Goal: Task Accomplishment & Management: Complete application form

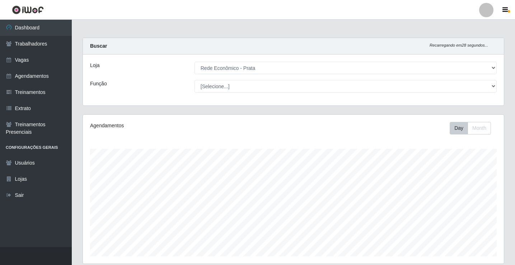
select select "192"
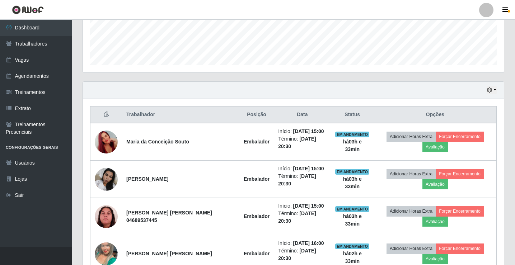
scroll to position [149, 421]
click at [35, 59] on link "Vagas" at bounding box center [36, 60] width 72 height 16
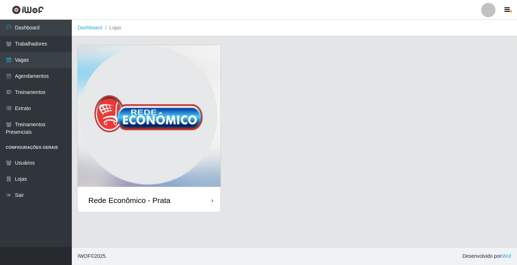
click at [180, 199] on div "Rede Econômico - Prata" at bounding box center [148, 200] width 143 height 23
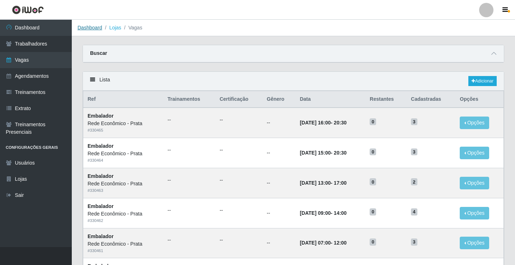
click at [87, 28] on link "Dashboard" at bounding box center [89, 28] width 25 height 6
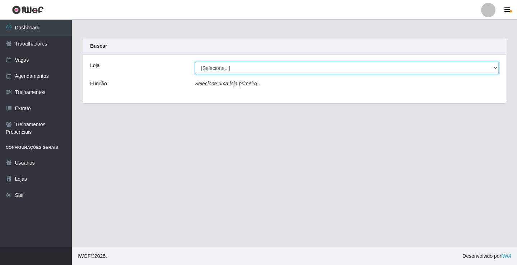
click at [219, 68] on select "[Selecione...] Rede Econômico - Prata" at bounding box center [347, 68] width 304 height 13
select select "192"
click at [195, 62] on select "[Selecione...] Rede Econômico - Prata" at bounding box center [347, 68] width 304 height 13
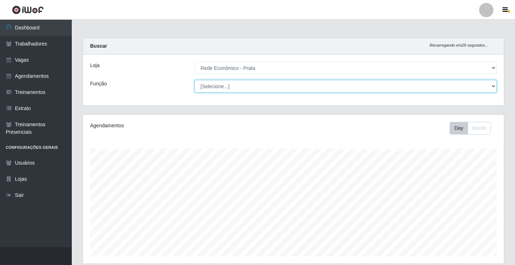
scroll to position [149, 421]
click at [214, 86] on select "[Selecione...] ASG ASG + ASG ++ Embalador Embalador + Embalador ++ Operador de …" at bounding box center [345, 86] width 302 height 13
select select "1"
click at [194, 80] on select "[Selecione...] ASG ASG + ASG ++ Embalador Embalador + Embalador ++ Operador de …" at bounding box center [345, 86] width 302 height 13
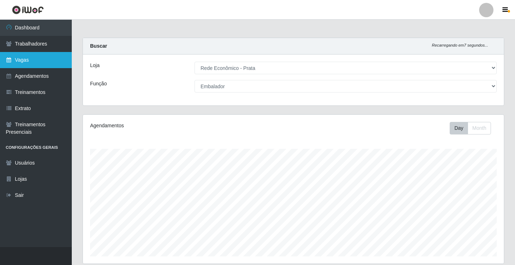
click at [38, 63] on link "Vagas" at bounding box center [36, 60] width 72 height 16
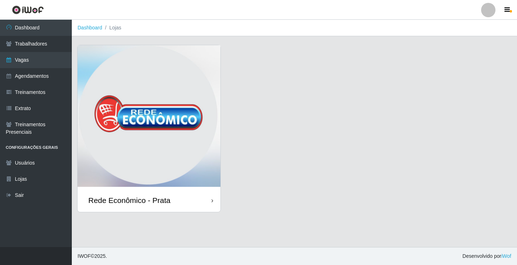
click at [167, 203] on div "Rede Econômico - Prata" at bounding box center [129, 200] width 82 height 9
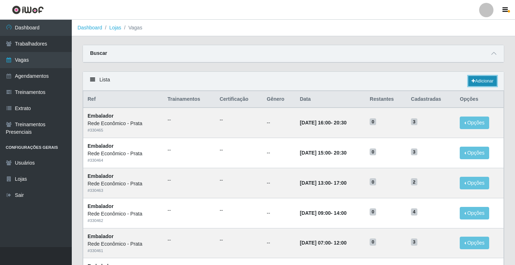
click at [479, 80] on link "Adicionar" at bounding box center [482, 81] width 28 height 10
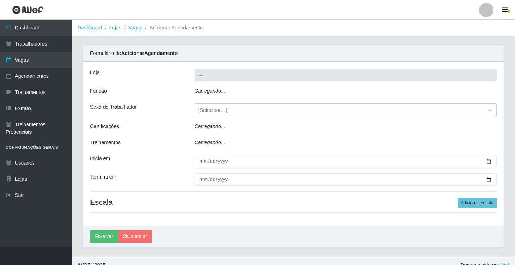
type input "Rede Econômico - Prata"
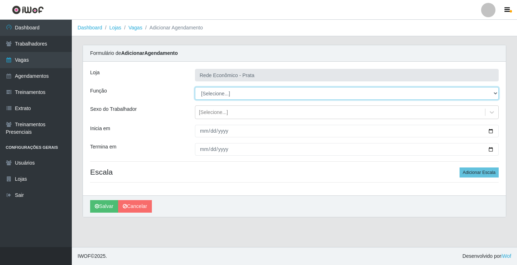
click at [211, 93] on select "[Selecione...] ASG ASG + ASG ++ Embalador Embalador + Embalador ++ Operador de …" at bounding box center [347, 93] width 304 height 13
select select "1"
click at [195, 87] on select "[Selecione...] ASG ASG + ASG ++ Embalador Embalador + Embalador ++ Operador de …" at bounding box center [347, 93] width 304 height 13
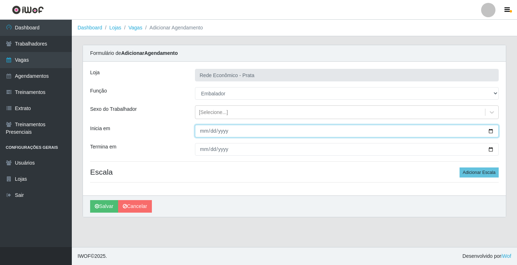
drag, startPoint x: 492, startPoint y: 131, endPoint x: 419, endPoint y: 143, distance: 74.5
click at [492, 131] on input "Inicia em" at bounding box center [347, 131] width 304 height 13
type input "[DATE]"
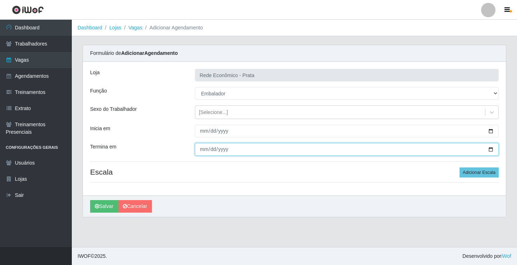
click at [489, 149] on input "Termina em" at bounding box center [347, 149] width 304 height 13
type input "[DATE]"
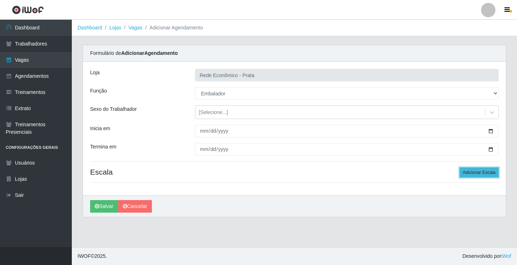
click at [480, 173] on button "Adicionar Escala" at bounding box center [478, 173] width 39 height 10
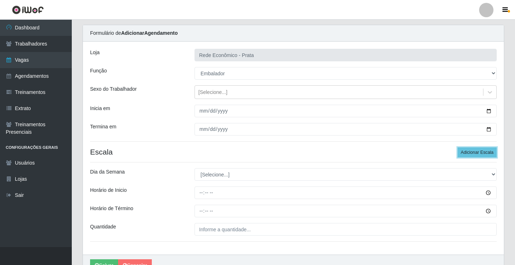
scroll to position [58, 0]
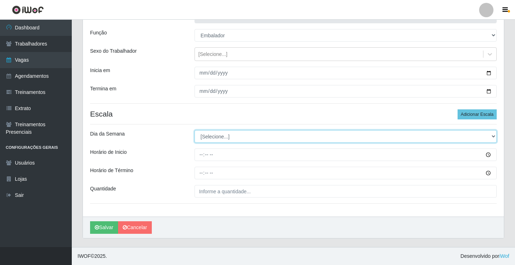
click at [213, 138] on select "[Selecione...] Segunda Terça Quarta Quinta Sexta Sábado Domingo" at bounding box center [345, 136] width 302 height 13
select select "2"
click at [194, 130] on select "[Selecione...] Segunda Terça Quarta Quinta Sexta Sábado Domingo" at bounding box center [345, 136] width 302 height 13
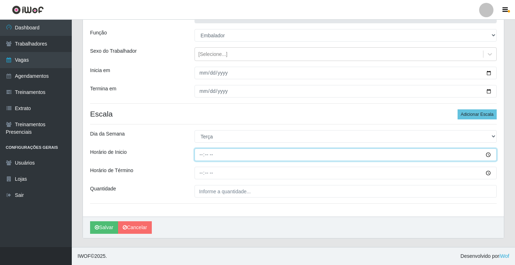
click at [202, 155] on input "Horário de Inicio" at bounding box center [345, 155] width 302 height 13
type input "07:00"
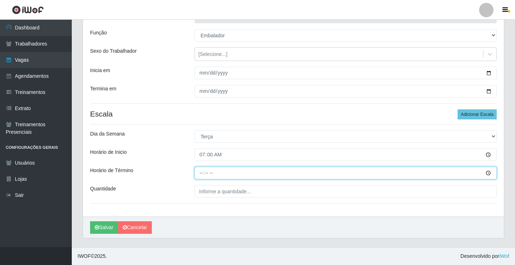
click at [200, 173] on input "Horário de Término" at bounding box center [345, 173] width 302 height 13
type input "12:00"
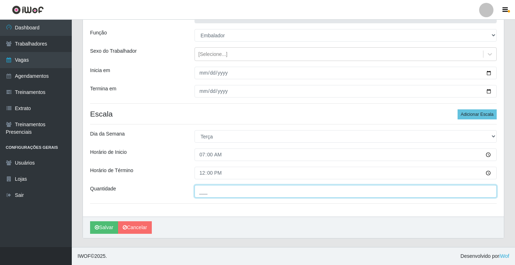
click at [210, 192] on input "___" at bounding box center [345, 191] width 302 height 13
type input "2__"
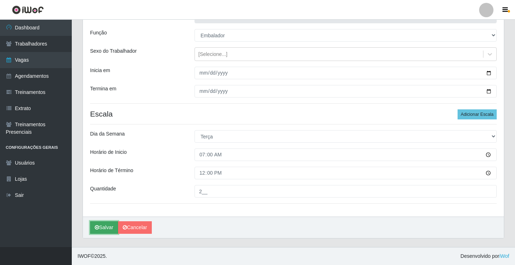
click at [101, 227] on button "Salvar" at bounding box center [104, 227] width 28 height 13
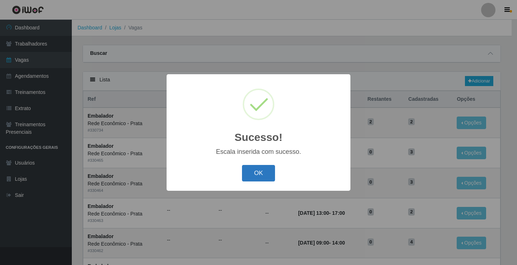
drag, startPoint x: 260, startPoint y: 177, endPoint x: 263, endPoint y: 174, distance: 3.8
click at [261, 175] on button "OK" at bounding box center [258, 173] width 33 height 17
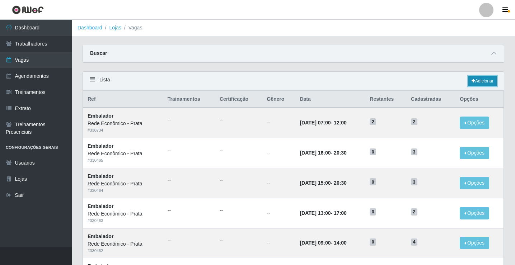
click at [483, 82] on link "Adicionar" at bounding box center [482, 81] width 28 height 10
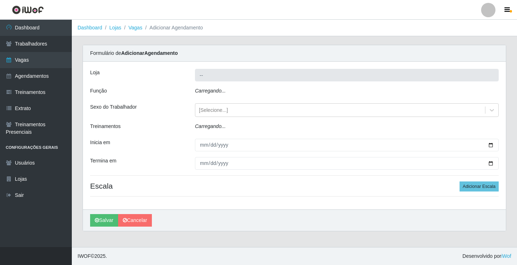
type input "Rede Econômico - Prata"
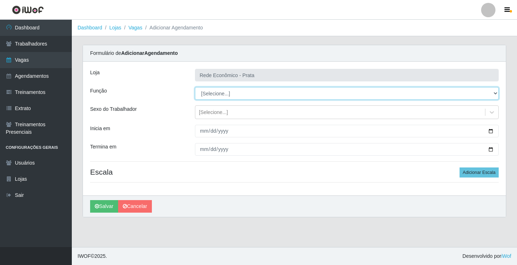
click at [216, 91] on select "[Selecione...] ASG ASG + ASG ++ Embalador Embalador + Embalador ++ Operador de …" at bounding box center [347, 93] width 304 height 13
select select "1"
click at [195, 87] on select "[Selecione...] ASG ASG + ASG ++ Embalador Embalador + Embalador ++ Operador de …" at bounding box center [347, 93] width 304 height 13
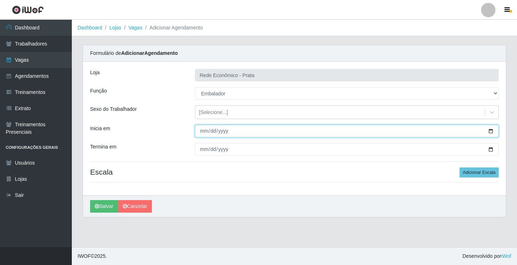
click at [490, 132] on input "Inicia em" at bounding box center [347, 131] width 304 height 13
type input "[DATE]"
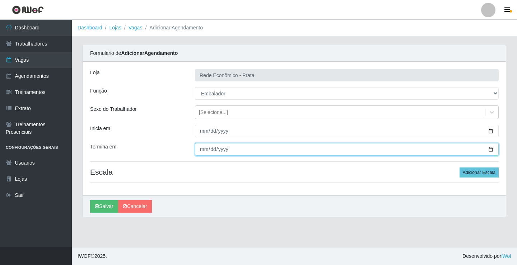
click at [490, 149] on input "Termina em" at bounding box center [347, 149] width 304 height 13
type input "[DATE]"
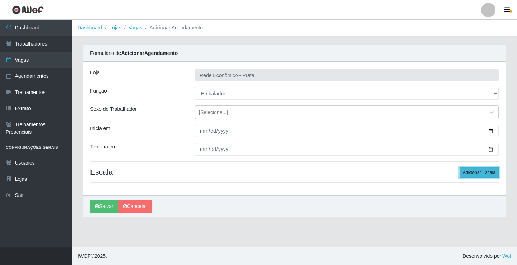
click at [483, 172] on button "Adicionar Escala" at bounding box center [478, 173] width 39 height 10
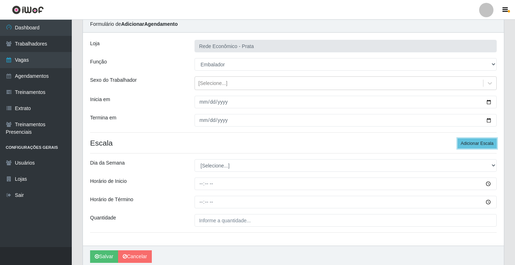
scroll to position [58, 0]
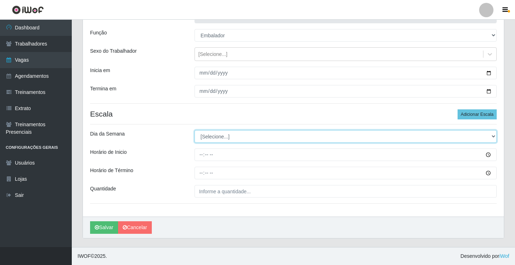
click at [216, 136] on select "[Selecione...] Segunda Terça Quarta Quinta Sexta Sábado Domingo" at bounding box center [345, 136] width 302 height 13
select select "2"
click at [194, 130] on select "[Selecione...] Segunda Terça Quarta Quinta Sexta Sábado Domingo" at bounding box center [345, 136] width 302 height 13
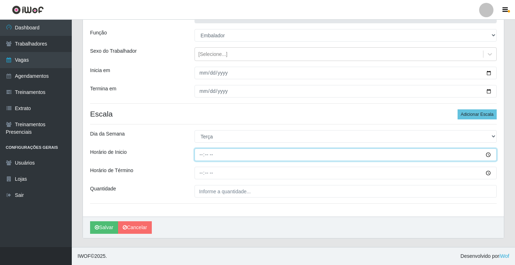
click at [202, 156] on input "Horário de Inicio" at bounding box center [345, 155] width 302 height 13
type input "09:00"
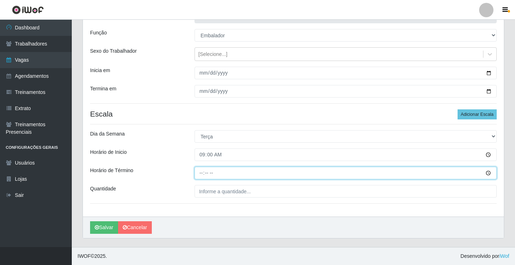
click at [203, 174] on input "Horário de Término" at bounding box center [345, 173] width 302 height 13
type input "14:00"
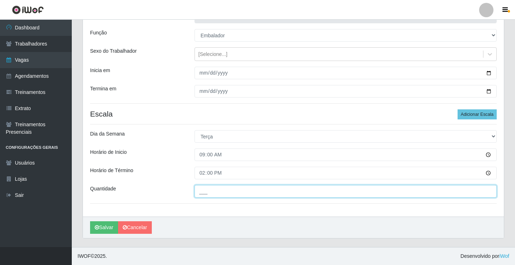
click at [214, 192] on input "___" at bounding box center [345, 191] width 302 height 13
type input "3__"
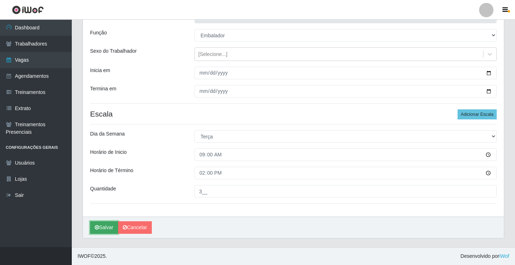
click at [105, 230] on button "Salvar" at bounding box center [104, 227] width 28 height 13
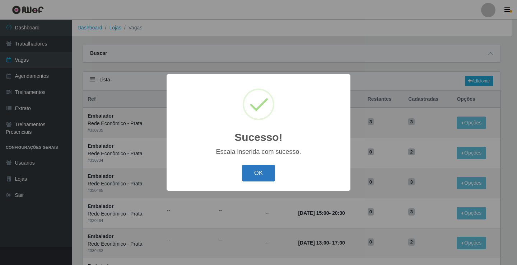
click at [259, 175] on button "OK" at bounding box center [258, 173] width 33 height 17
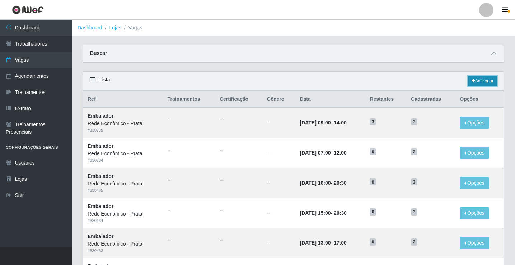
click at [481, 82] on link "Adicionar" at bounding box center [482, 81] width 28 height 10
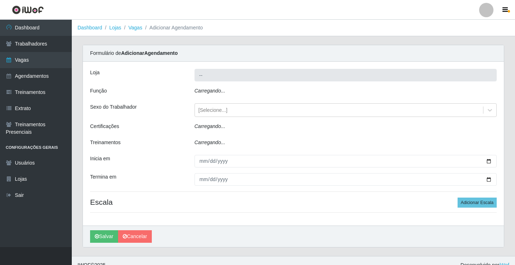
type input "Rede Econômico - Prata"
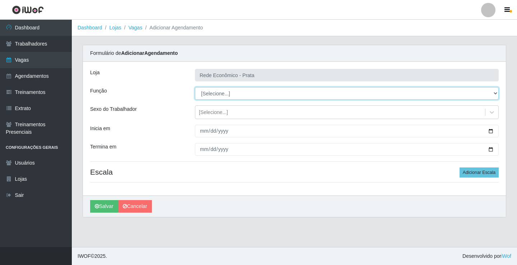
click at [217, 91] on select "[Selecione...] ASG ASG + ASG ++ Embalador Embalador + Embalador ++ Operador de …" at bounding box center [347, 93] width 304 height 13
select select "1"
click at [195, 87] on select "[Selecione...] ASG ASG + ASG ++ Embalador Embalador + Embalador ++ Operador de …" at bounding box center [347, 93] width 304 height 13
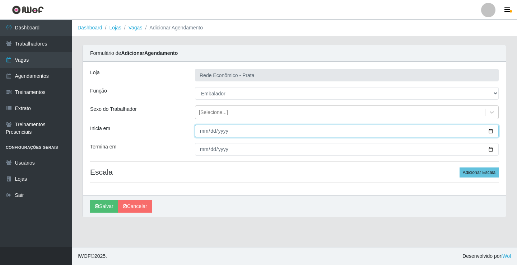
click at [488, 132] on input "Inicia em" at bounding box center [347, 131] width 304 height 13
type input "[DATE]"
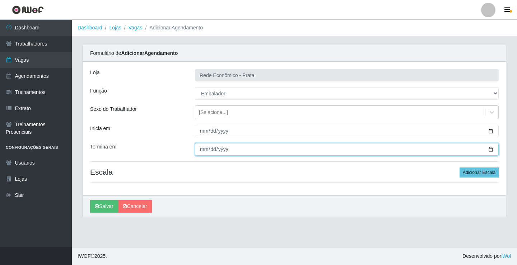
click at [490, 150] on input "Termina em" at bounding box center [347, 149] width 304 height 13
type input "[DATE]"
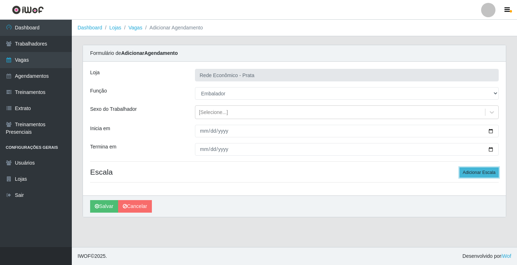
click at [479, 173] on button "Adicionar Escala" at bounding box center [478, 173] width 39 height 10
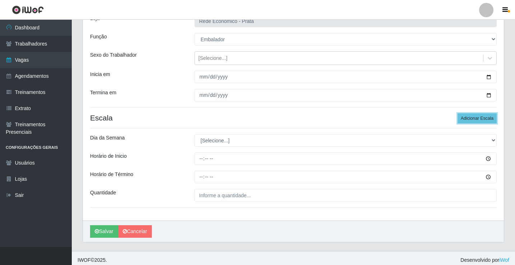
scroll to position [58, 0]
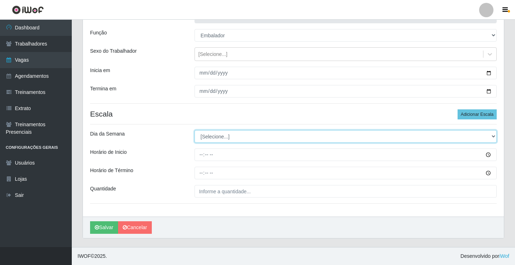
click at [217, 136] on select "[Selecione...] Segunda Terça Quarta Quinta Sexta Sábado Domingo" at bounding box center [345, 136] width 302 height 13
select select "2"
click at [194, 130] on select "[Selecione...] Segunda Terça Quarta Quinta Sexta Sábado Domingo" at bounding box center [345, 136] width 302 height 13
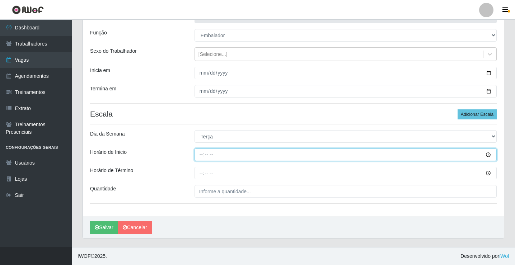
click at [202, 156] on input "Horário de Inicio" at bounding box center [345, 155] width 302 height 13
type input "10:30"
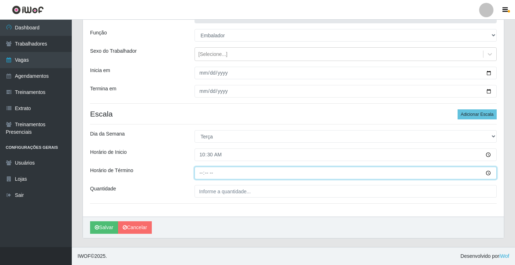
click at [200, 173] on input "Horário de Término" at bounding box center [345, 173] width 302 height 13
type input "16:00"
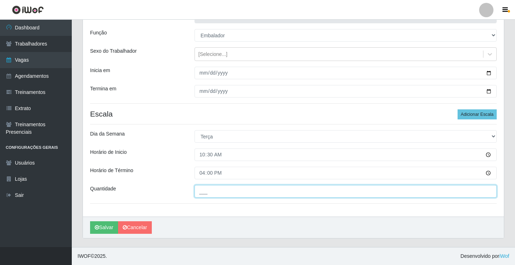
click at [216, 192] on input "___" at bounding box center [345, 191] width 302 height 13
type input "3__"
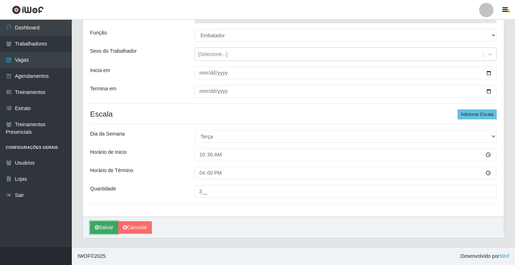
click at [109, 229] on button "Salvar" at bounding box center [104, 227] width 28 height 13
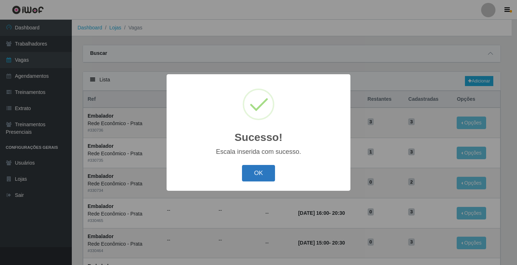
click at [260, 174] on button "OK" at bounding box center [258, 173] width 33 height 17
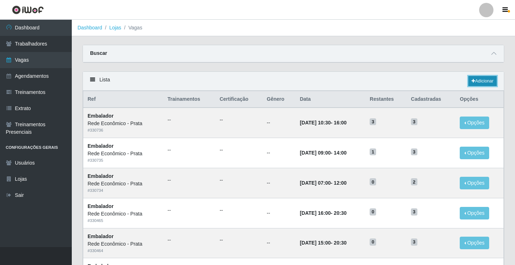
click at [480, 81] on link "Adicionar" at bounding box center [482, 81] width 28 height 10
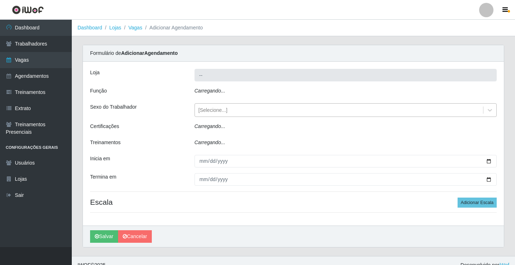
type input "Rede Econômico - Prata"
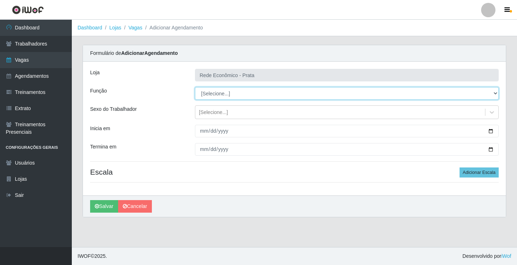
click at [216, 94] on select "[Selecione...] ASG ASG + ASG ++ Embalador Embalador + Embalador ++ Operador de …" at bounding box center [347, 93] width 304 height 13
select select "1"
click at [195, 87] on select "[Selecione...] ASG ASG + ASG ++ Embalador Embalador + Embalador ++ Operador de …" at bounding box center [347, 93] width 304 height 13
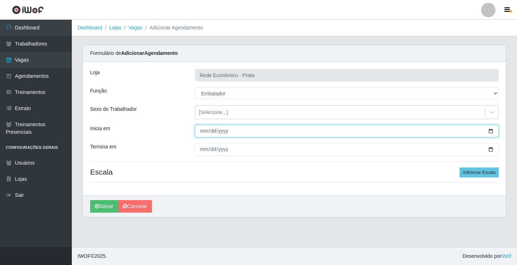
drag, startPoint x: 489, startPoint y: 131, endPoint x: 404, endPoint y: 180, distance: 97.5
click at [489, 131] on input "Inicia em" at bounding box center [347, 131] width 304 height 13
type input "[DATE]"
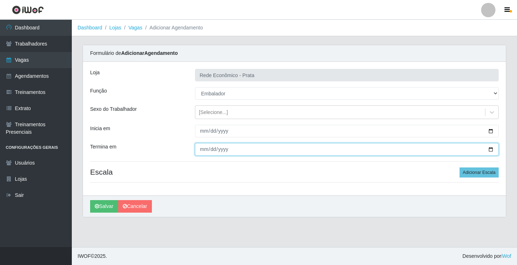
click at [491, 150] on input "Termina em" at bounding box center [347, 149] width 304 height 13
type input "[DATE]"
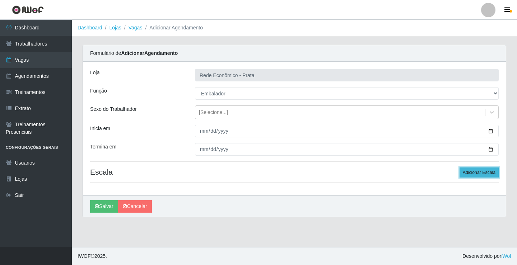
click at [469, 171] on button "Adicionar Escala" at bounding box center [478, 173] width 39 height 10
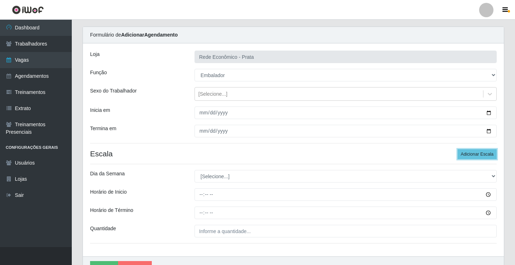
scroll to position [58, 0]
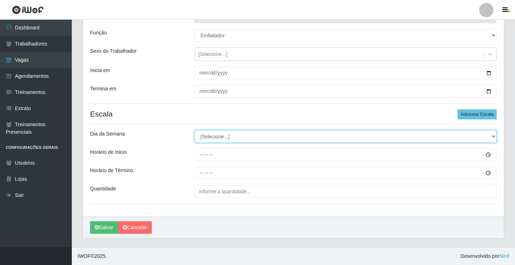
click at [214, 138] on select "[Selecione...] Segunda Terça Quarta Quinta Sexta Sábado Domingo" at bounding box center [345, 136] width 302 height 13
select select "2"
click at [194, 130] on select "[Selecione...] Segunda Terça Quarta Quinta Sexta Sábado Domingo" at bounding box center [345, 136] width 302 height 13
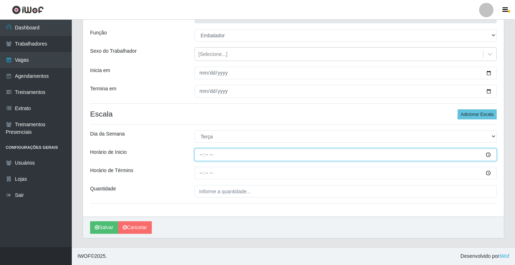
click at [203, 156] on input "Horário de Inicio" at bounding box center [345, 155] width 302 height 13
type input "15:00"
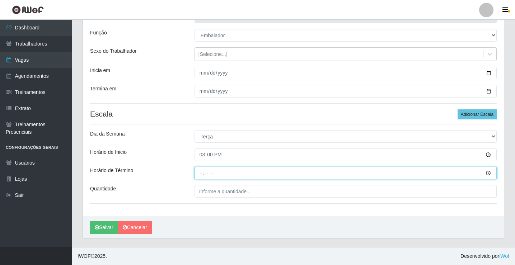
click at [201, 174] on input "Horário de Término" at bounding box center [345, 173] width 302 height 13
type input "20:30"
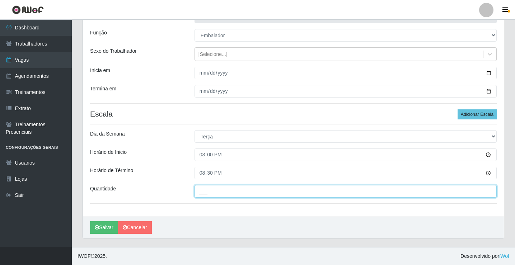
click at [209, 197] on input "___" at bounding box center [345, 191] width 302 height 13
type input "3__"
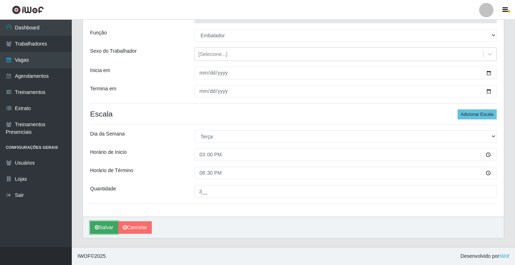
click at [103, 229] on button "Salvar" at bounding box center [104, 227] width 28 height 13
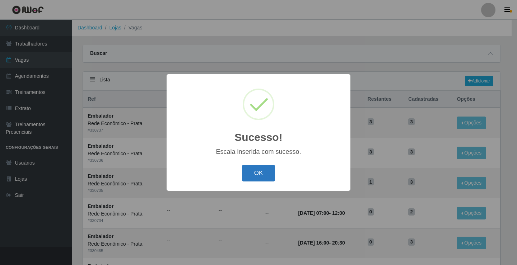
drag, startPoint x: 258, startPoint y: 173, endPoint x: 266, endPoint y: 171, distance: 7.7
click at [258, 173] on button "OK" at bounding box center [258, 173] width 33 height 17
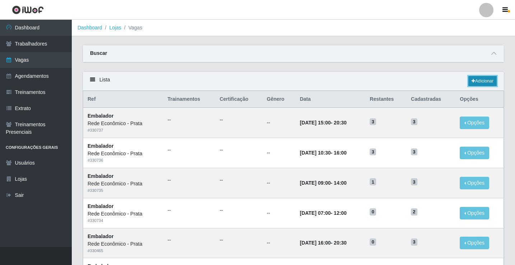
click at [480, 79] on link "Adicionar" at bounding box center [482, 81] width 28 height 10
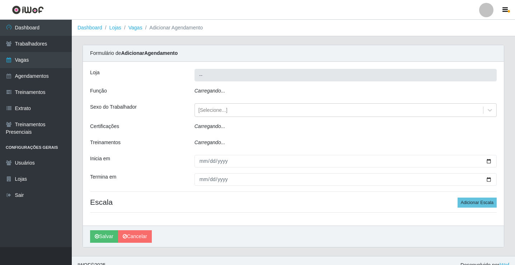
type input "Rede Econômico - Prata"
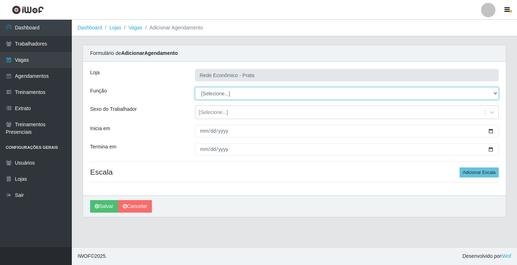
click at [218, 93] on select "[Selecione...] ASG ASG + ASG ++ Embalador Embalador + Embalador ++ Operador de …" at bounding box center [347, 93] width 304 height 13
select select "1"
click at [195, 87] on select "[Selecione...] ASG ASG + ASG ++ Embalador Embalador + Embalador ++ Operador de …" at bounding box center [347, 93] width 304 height 13
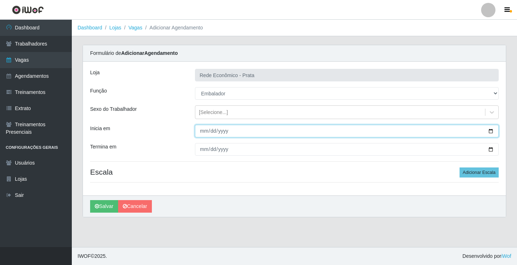
click at [490, 131] on input "Inicia em" at bounding box center [347, 131] width 304 height 13
type input "[DATE]"
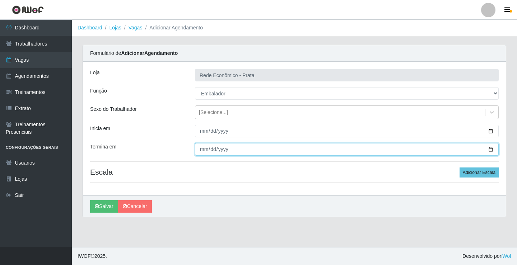
drag, startPoint x: 491, startPoint y: 150, endPoint x: 484, endPoint y: 150, distance: 7.2
click at [486, 150] on input "Termina em" at bounding box center [347, 149] width 304 height 13
click at [490, 150] on input "Termina em" at bounding box center [347, 149] width 304 height 13
type input "[DATE]"
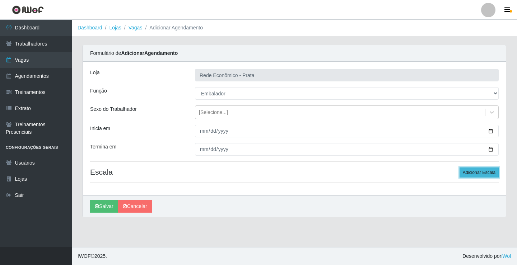
click at [471, 170] on button "Adicionar Escala" at bounding box center [478, 173] width 39 height 10
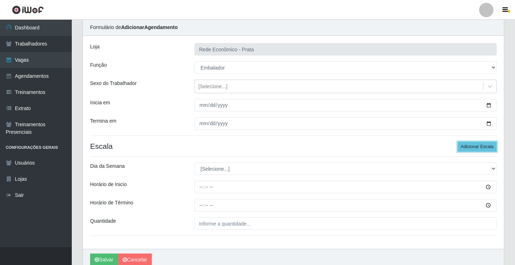
scroll to position [58, 0]
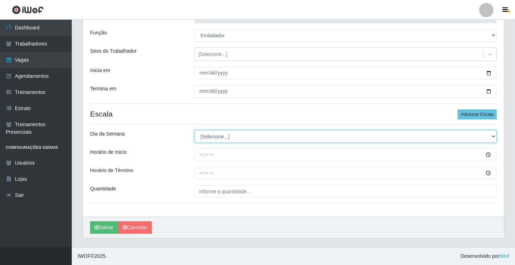
click at [223, 135] on select "[Selecione...] Segunda Terça Quarta Quinta Sexta Sábado Domingo" at bounding box center [345, 136] width 302 height 13
select select "2"
click at [194, 130] on select "[Selecione...] Segunda Terça Quarta Quinta Sexta Sábado Domingo" at bounding box center [345, 136] width 302 height 13
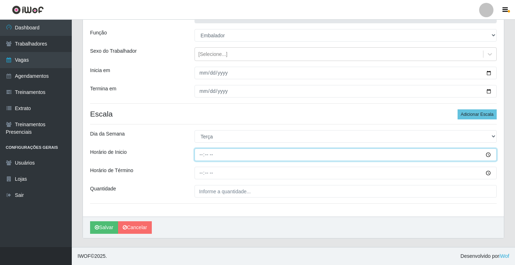
click at [202, 154] on input "Horário de Inicio" at bounding box center [345, 155] width 302 height 13
type input "16:00"
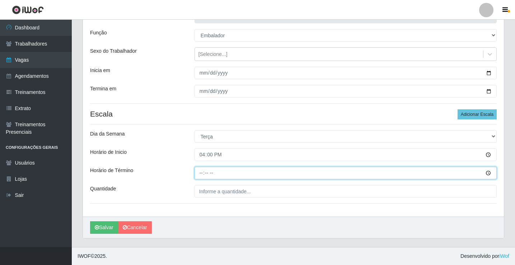
click at [201, 175] on input "Horário de Término" at bounding box center [345, 173] width 302 height 13
type input "20:30"
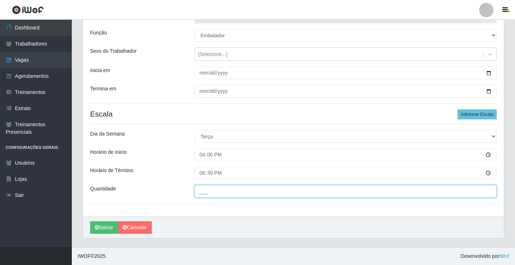
click at [209, 192] on input "___" at bounding box center [345, 191] width 302 height 13
type input "3__"
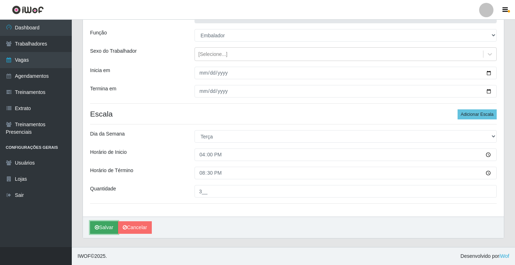
click at [107, 229] on button "Salvar" at bounding box center [104, 227] width 28 height 13
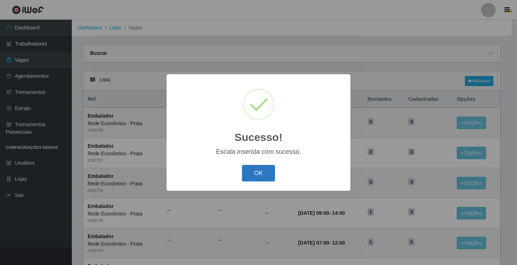
drag, startPoint x: 271, startPoint y: 177, endPoint x: 265, endPoint y: 175, distance: 6.1
click at [268, 175] on button "OK" at bounding box center [258, 173] width 33 height 17
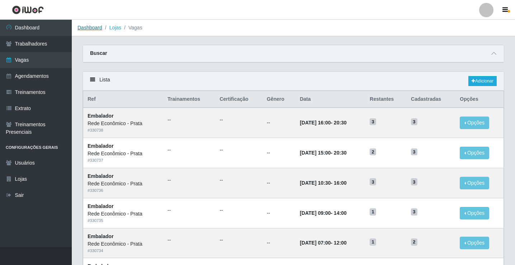
click at [89, 28] on link "Dashboard" at bounding box center [89, 28] width 25 height 6
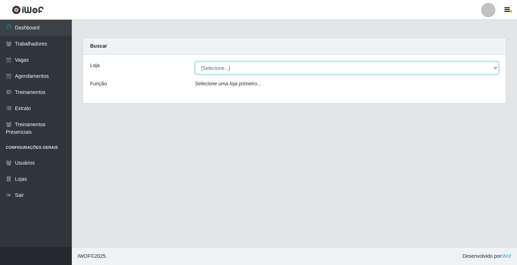
click at [218, 69] on select "[Selecione...] Rede Econômico - Prata" at bounding box center [347, 68] width 304 height 13
select select "192"
click at [195, 62] on select "[Selecione...] Rede Econômico - Prata" at bounding box center [347, 68] width 304 height 13
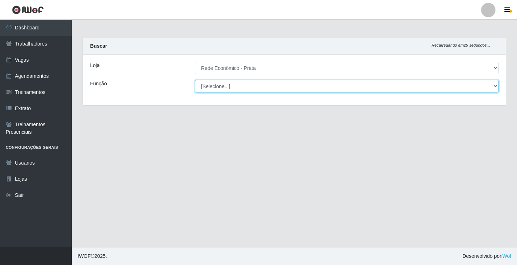
click at [216, 87] on select "[Selecione...] ASG ASG + ASG ++ Embalador Embalador + Embalador ++ Operador de …" at bounding box center [347, 86] width 304 height 13
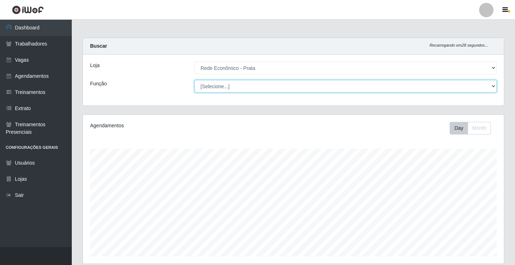
scroll to position [149, 421]
select select "1"
click at [194, 80] on select "[Selecione...] ASG ASG + ASG ++ Embalador Embalador + Embalador ++ Operador de …" at bounding box center [345, 86] width 302 height 13
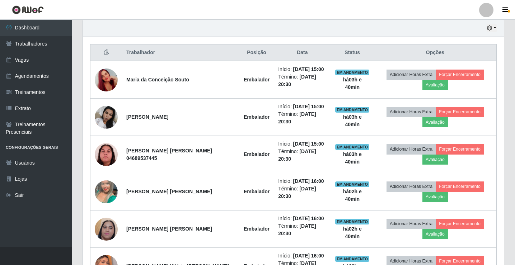
scroll to position [236, 0]
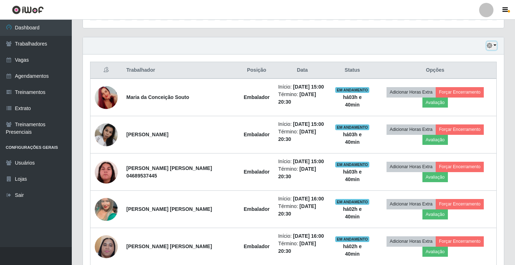
click at [494, 45] on button "button" at bounding box center [491, 46] width 10 height 8
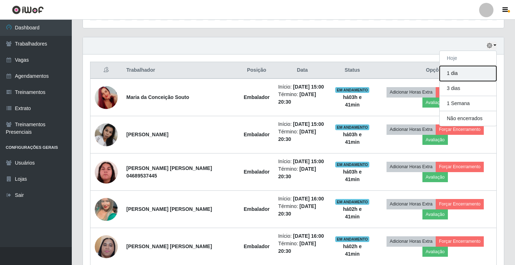
click at [464, 72] on button "1 dia" at bounding box center [467, 73] width 57 height 15
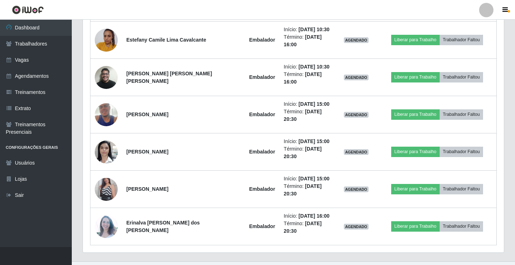
scroll to position [681, 0]
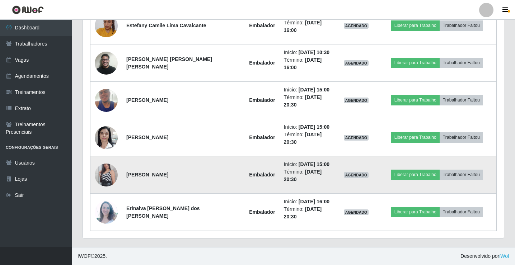
click at [106, 171] on img at bounding box center [106, 175] width 23 height 41
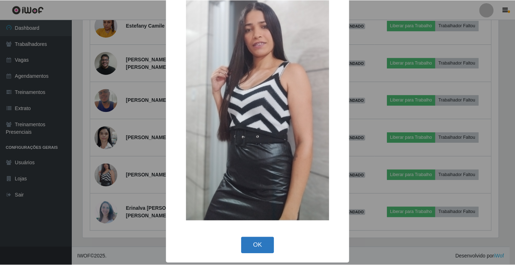
scroll to position [53, 0]
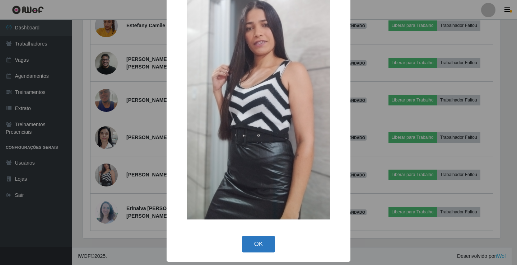
click at [260, 238] on button "OK" at bounding box center [258, 244] width 33 height 17
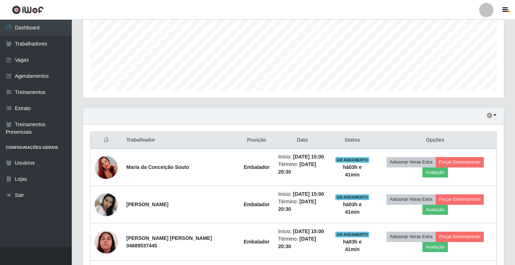
scroll to position [128, 0]
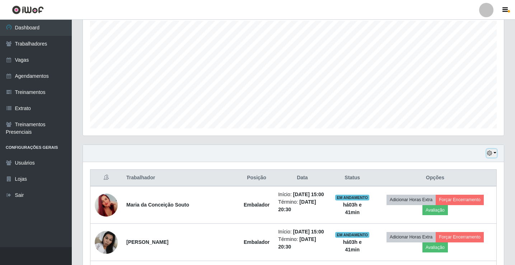
click at [495, 153] on button "button" at bounding box center [491, 153] width 10 height 8
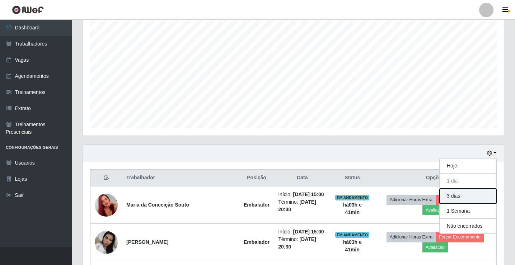
click at [456, 192] on button "3 dias" at bounding box center [467, 196] width 57 height 15
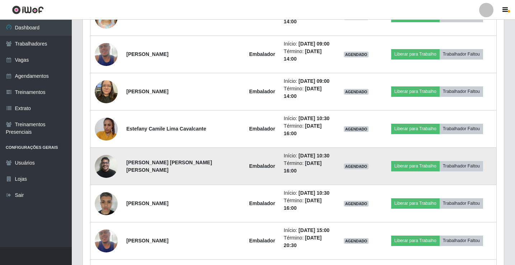
scroll to position [594, 0]
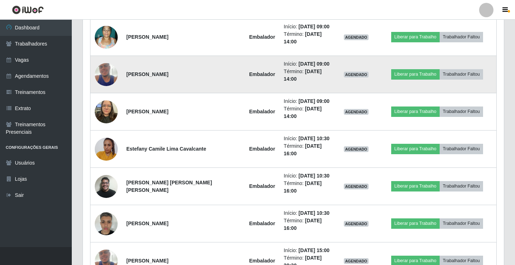
click at [107, 72] on img at bounding box center [106, 74] width 23 height 41
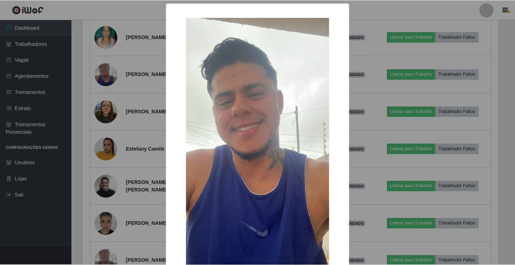
scroll to position [53, 0]
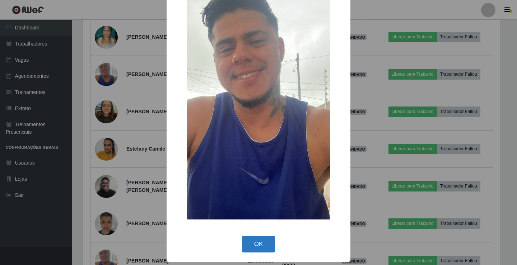
click at [257, 241] on button "OK" at bounding box center [258, 244] width 33 height 17
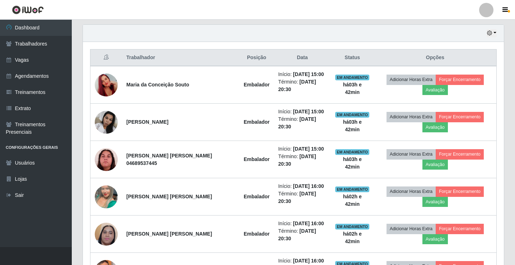
scroll to position [236, 0]
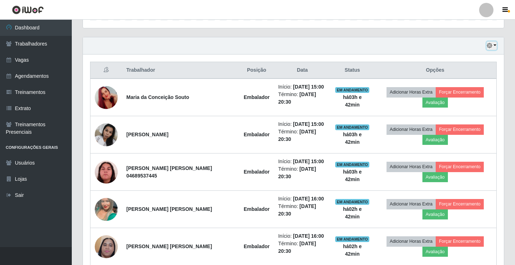
click at [493, 45] on button "button" at bounding box center [491, 46] width 10 height 8
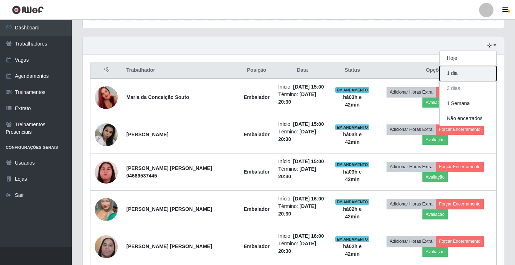
click at [472, 75] on button "1 dia" at bounding box center [467, 73] width 57 height 15
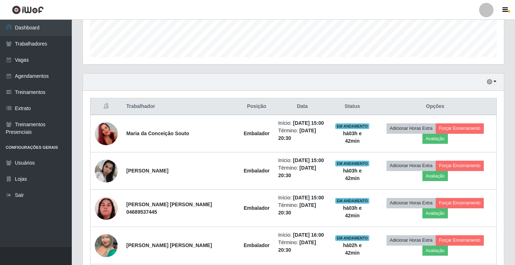
scroll to position [200, 0]
click at [496, 81] on button "button" at bounding box center [491, 81] width 10 height 8
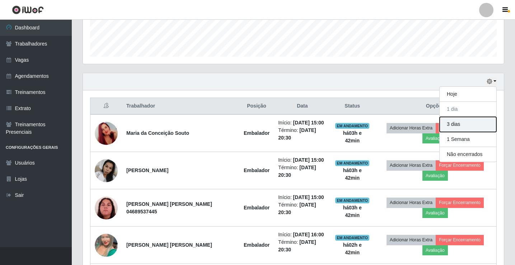
click at [467, 126] on button "3 dias" at bounding box center [467, 124] width 57 height 15
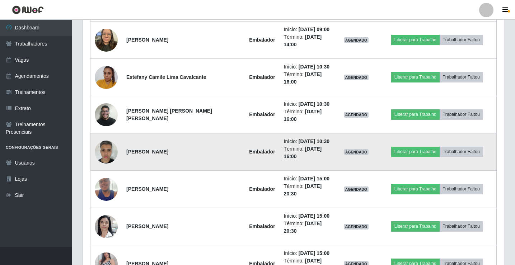
scroll to position [307, 0]
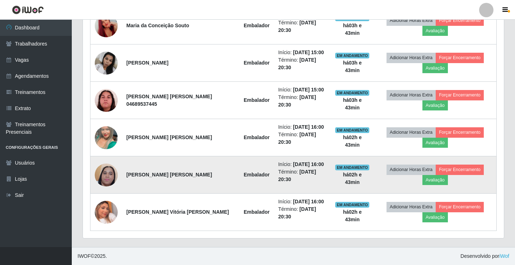
click at [106, 177] on img at bounding box center [106, 174] width 23 height 51
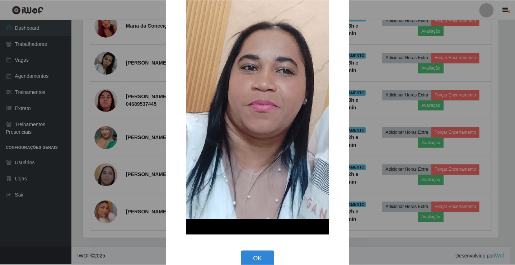
scroll to position [108, 0]
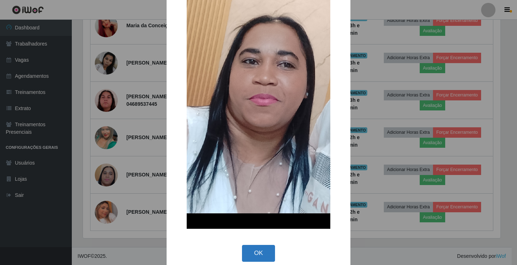
click at [252, 250] on button "OK" at bounding box center [258, 253] width 33 height 17
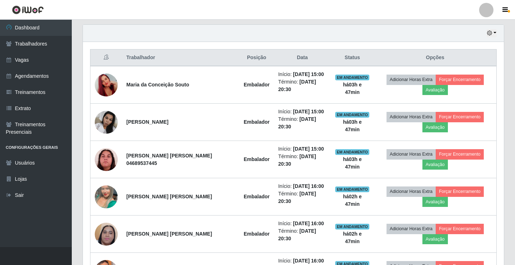
scroll to position [236, 0]
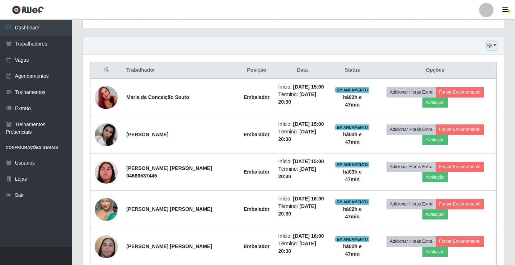
click at [494, 45] on button "button" at bounding box center [491, 46] width 10 height 8
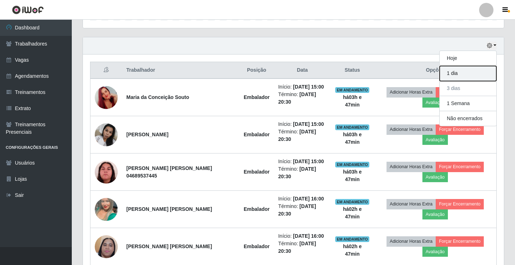
click at [457, 71] on button "1 dia" at bounding box center [467, 73] width 57 height 15
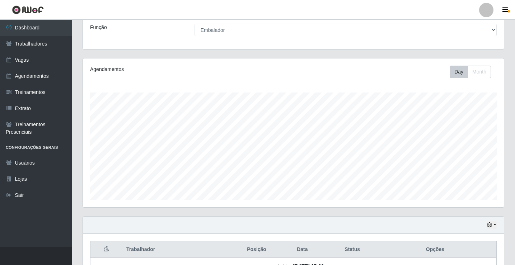
scroll to position [0, 0]
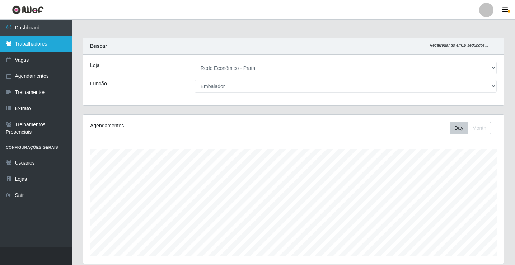
click at [39, 41] on link "Trabalhadores" at bounding box center [36, 44] width 72 height 16
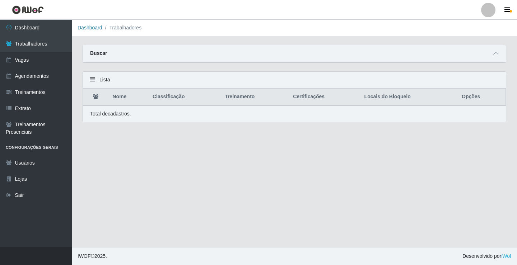
click at [91, 27] on link "Dashboard" at bounding box center [89, 28] width 25 height 6
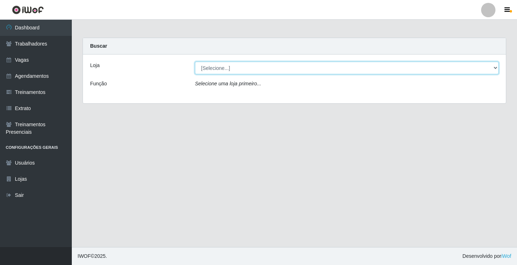
click at [214, 65] on select "[Selecione...] Rede Econômico - Prata" at bounding box center [347, 68] width 304 height 13
select select "192"
click at [195, 62] on select "[Selecione...] Rede Econômico - Prata" at bounding box center [347, 68] width 304 height 13
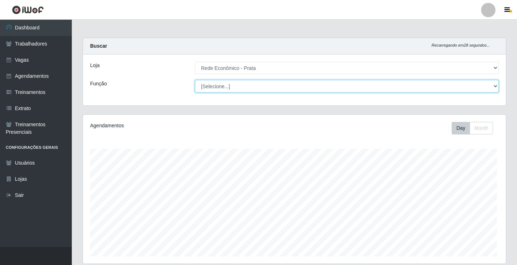
click at [210, 86] on select "[Selecione...] ASG ASG + ASG ++ Embalador Embalador + Embalador ++ Operador de …" at bounding box center [347, 86] width 304 height 13
select select "1"
click at [194, 80] on select "[Selecione...] ASG ASG + ASG ++ Embalador Embalador + Embalador ++ Operador de …" at bounding box center [345, 86] width 302 height 13
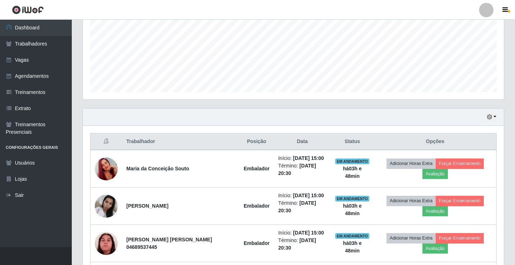
scroll to position [164, 0]
click at [495, 116] on button "button" at bounding box center [491, 117] width 10 height 8
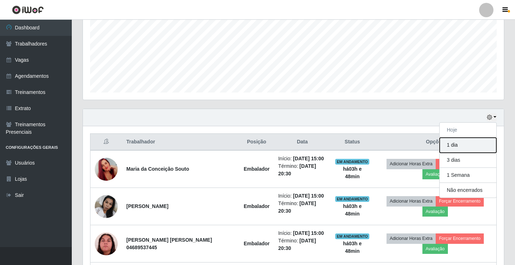
click at [477, 145] on button "1 dia" at bounding box center [467, 145] width 57 height 15
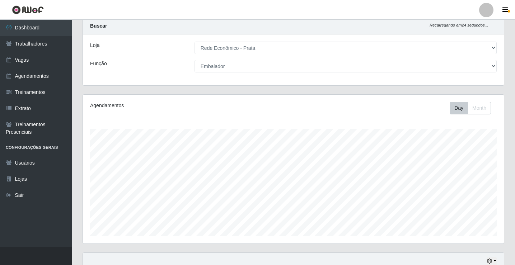
scroll to position [0, 0]
